Goal: Find specific page/section: Find specific page/section

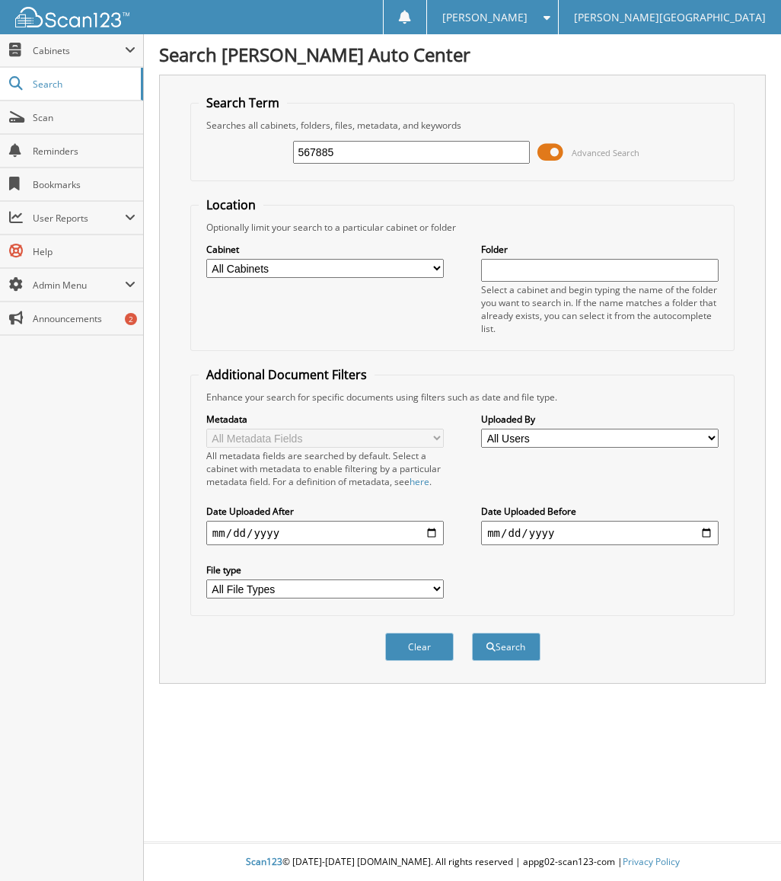
type input "567885"
click at [472, 633] on button "Search" at bounding box center [506, 647] width 69 height 28
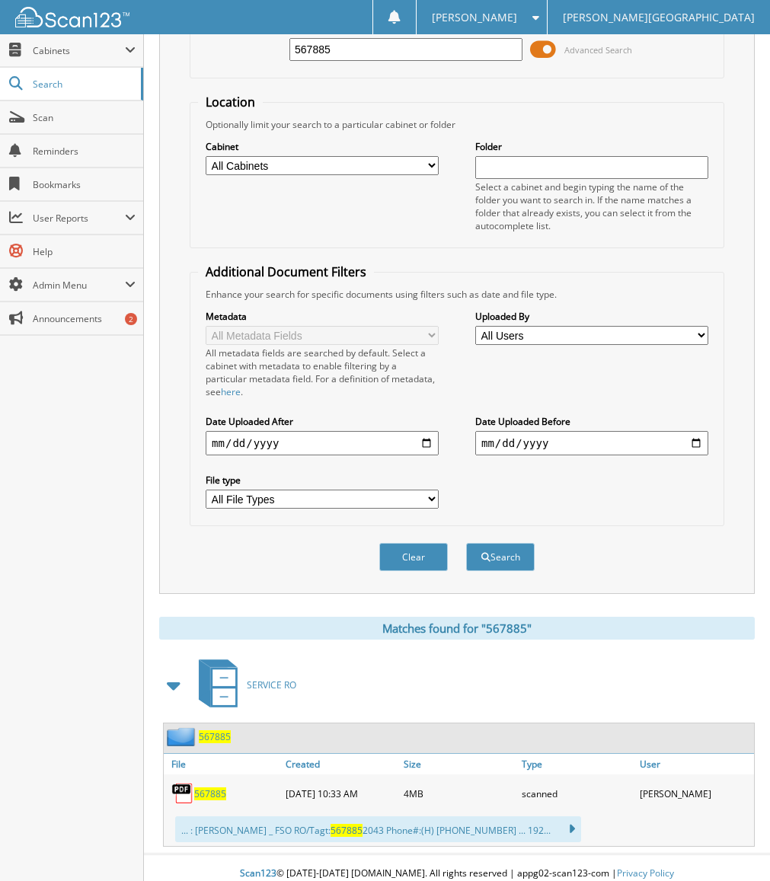
scroll to position [115, 0]
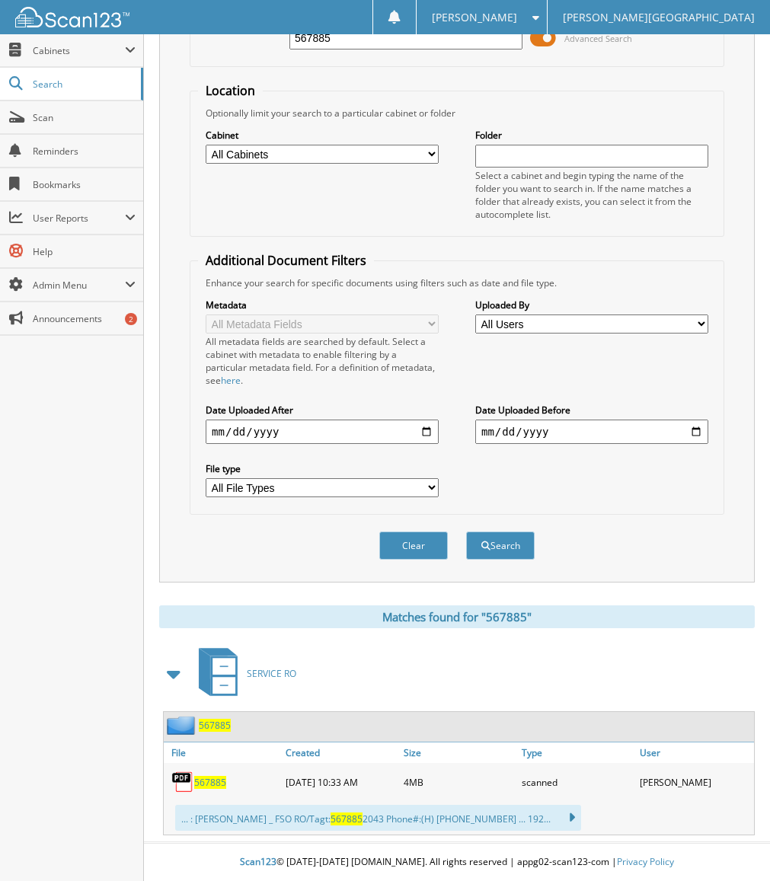
click at [219, 783] on span "567885" at bounding box center [210, 782] width 32 height 13
click at [112, 739] on div "Close Cabinets My Company Email Addresses Search Scan" at bounding box center [72, 457] width 144 height 847
